Goal: Task Accomplishment & Management: Manage account settings

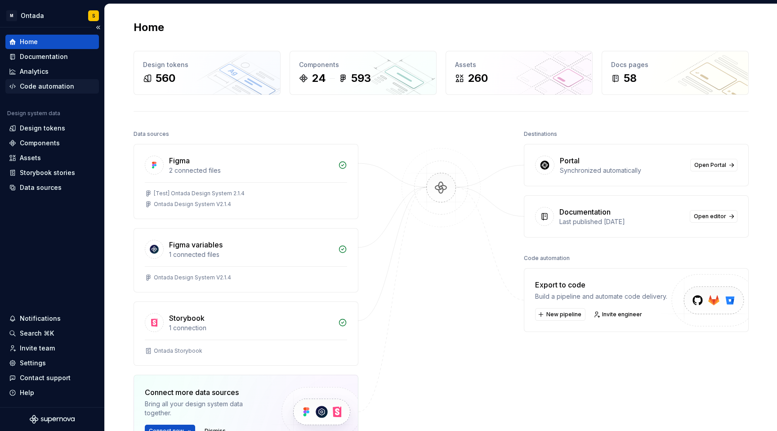
click at [52, 85] on div "Code automation" at bounding box center [47, 86] width 54 height 9
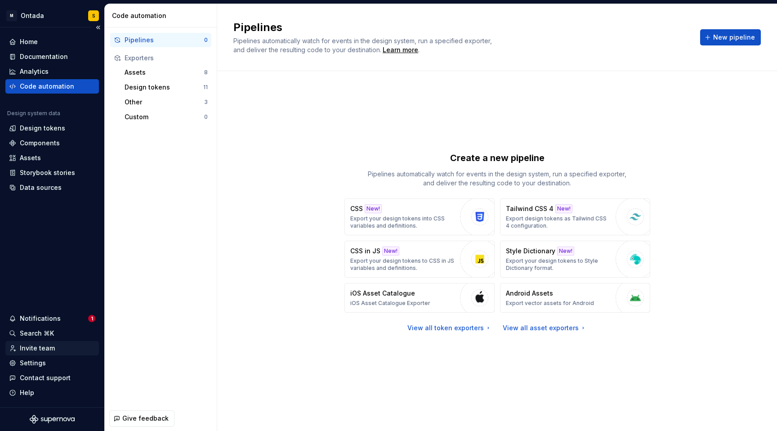
click at [44, 347] on div "Invite team" at bounding box center [37, 348] width 35 height 9
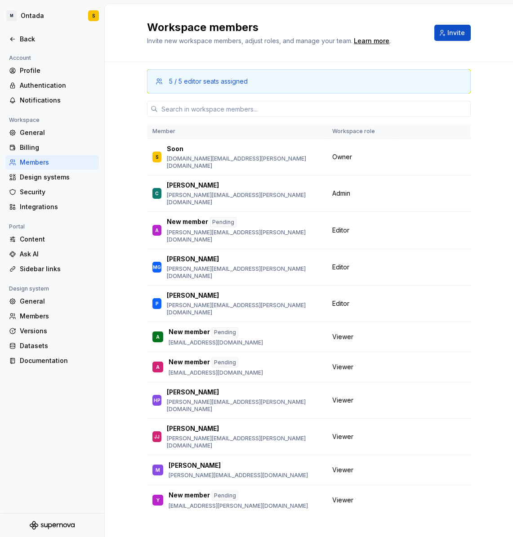
click at [153, 430] on div "5 / 5 editor seats assigned Member Workspace role S Soon soohun.kim@mckesson.co…" at bounding box center [309, 288] width 324 height 453
click at [14, 40] on icon at bounding box center [12, 39] width 7 height 7
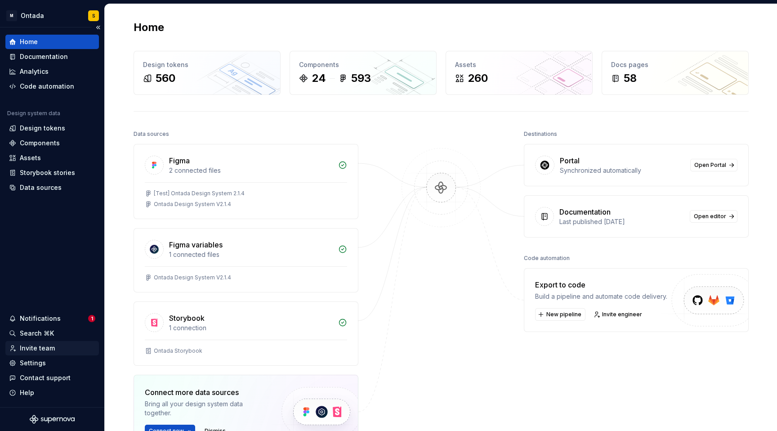
click at [40, 350] on div "Invite team" at bounding box center [37, 348] width 35 height 9
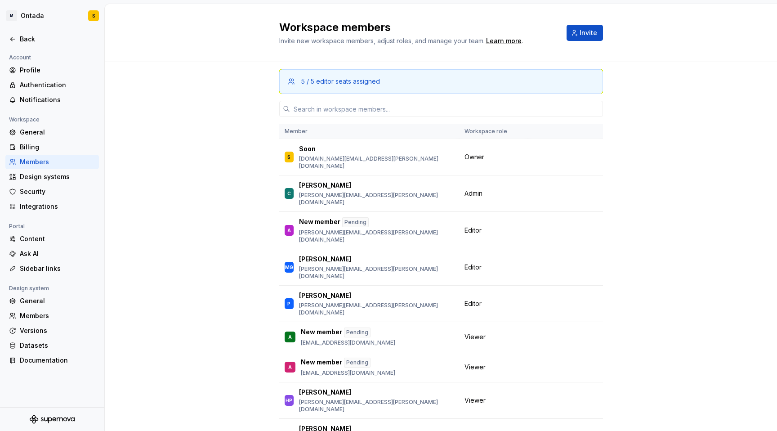
scroll to position [29, 0]
